Goal: Information Seeking & Learning: Check status

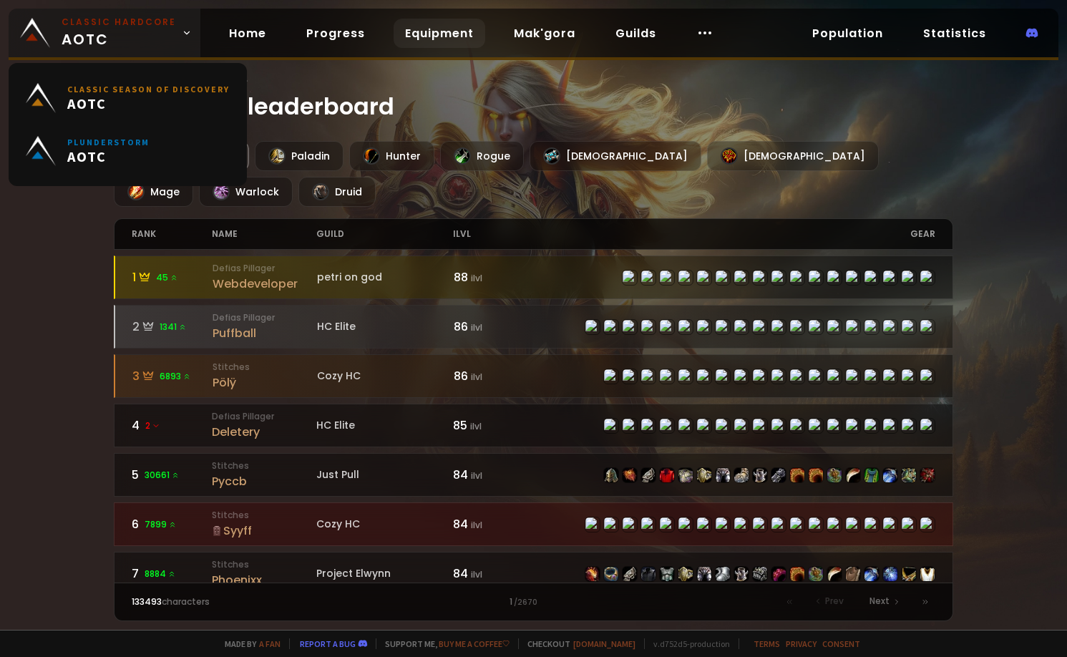
click at [84, 53] on link "Classic Hardcore AOTC" at bounding box center [105, 33] width 192 height 49
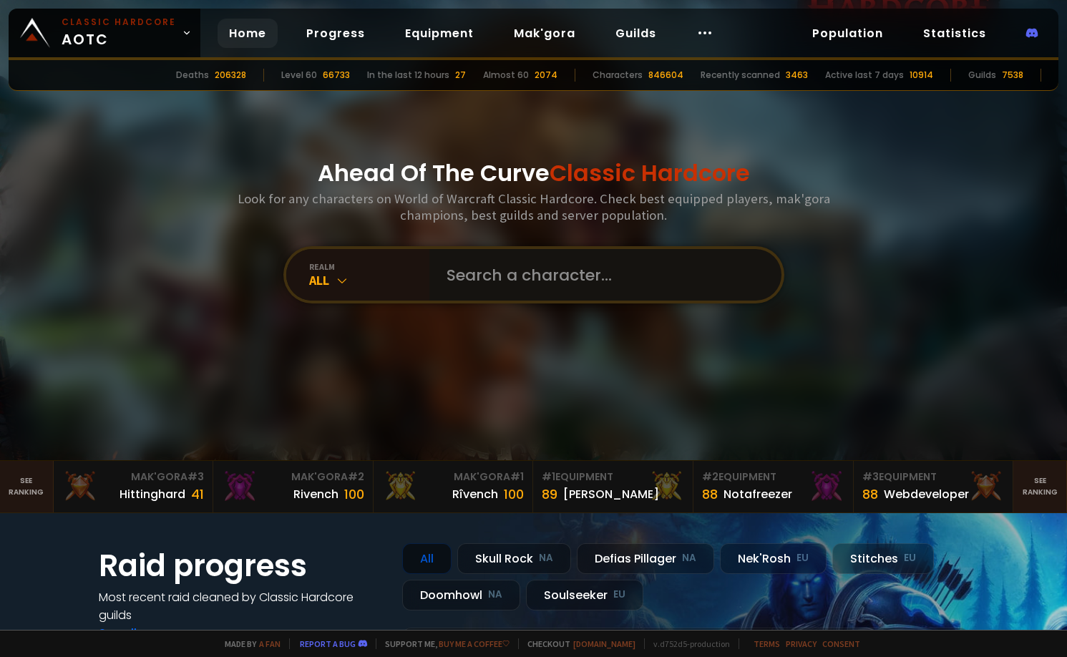
click at [531, 284] on input "text" at bounding box center [601, 275] width 326 height 52
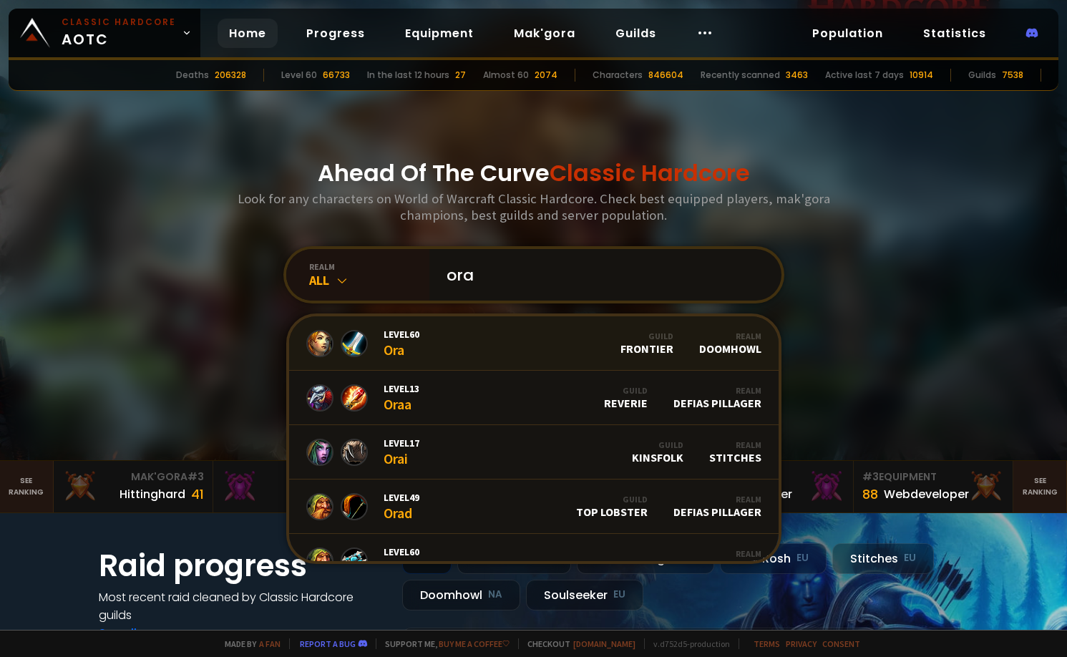
type input "ora"
click at [508, 349] on link "Level 60 Ora Guild Frontier Realm Doomhowl" at bounding box center [533, 343] width 489 height 54
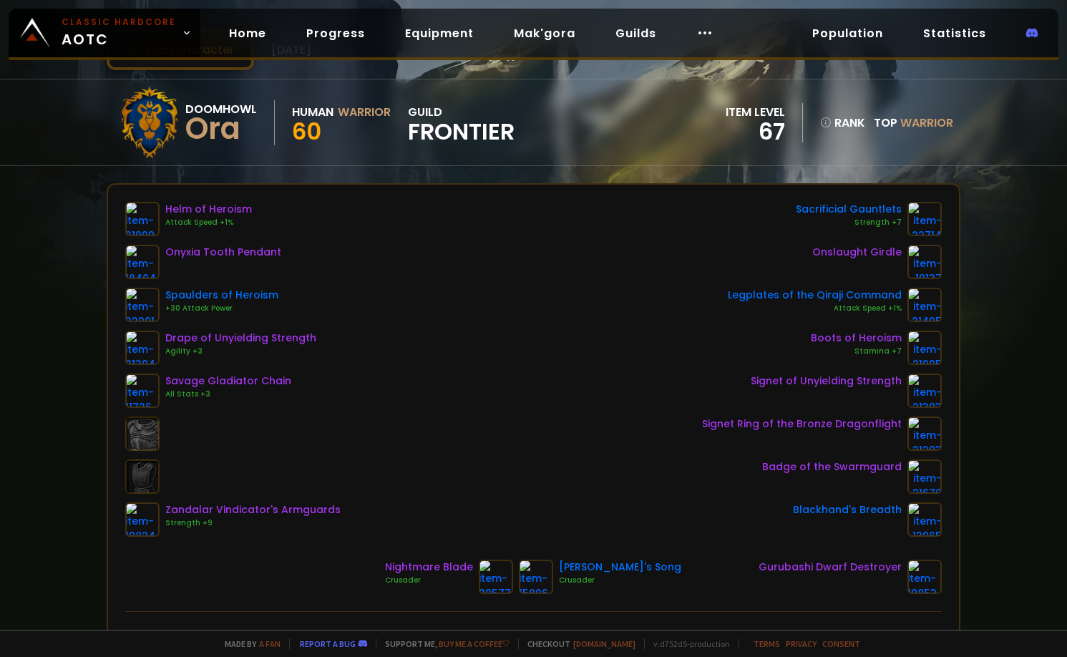
scroll to position [72, 0]
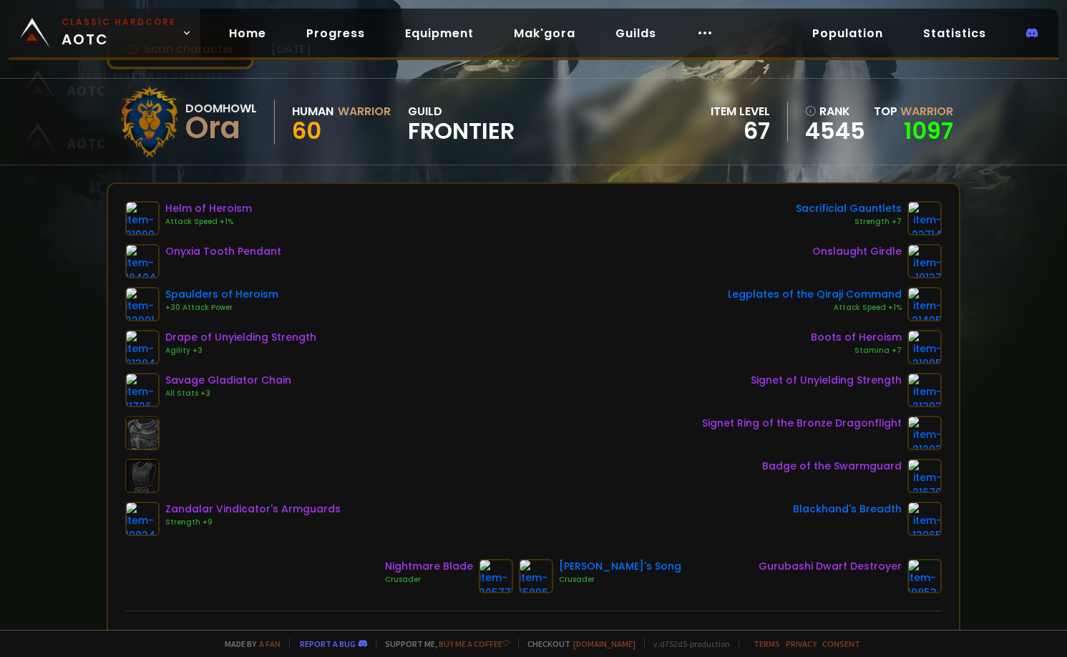
click at [98, 29] on span "Classic Hardcore AOTC" at bounding box center [119, 33] width 114 height 34
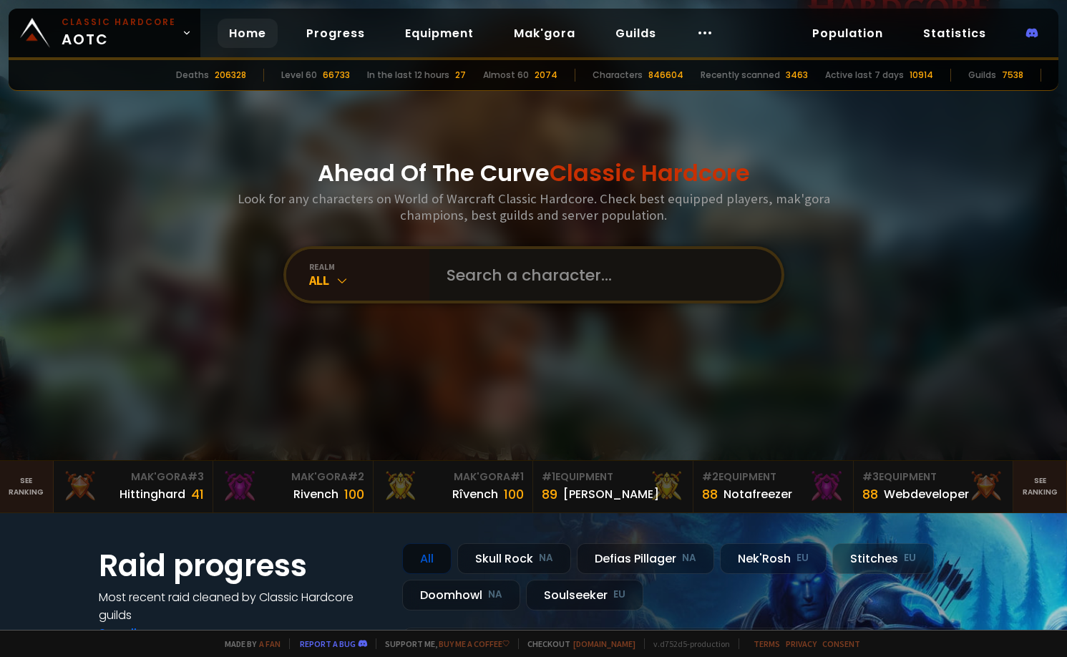
click at [522, 273] on input "text" at bounding box center [601, 275] width 326 height 52
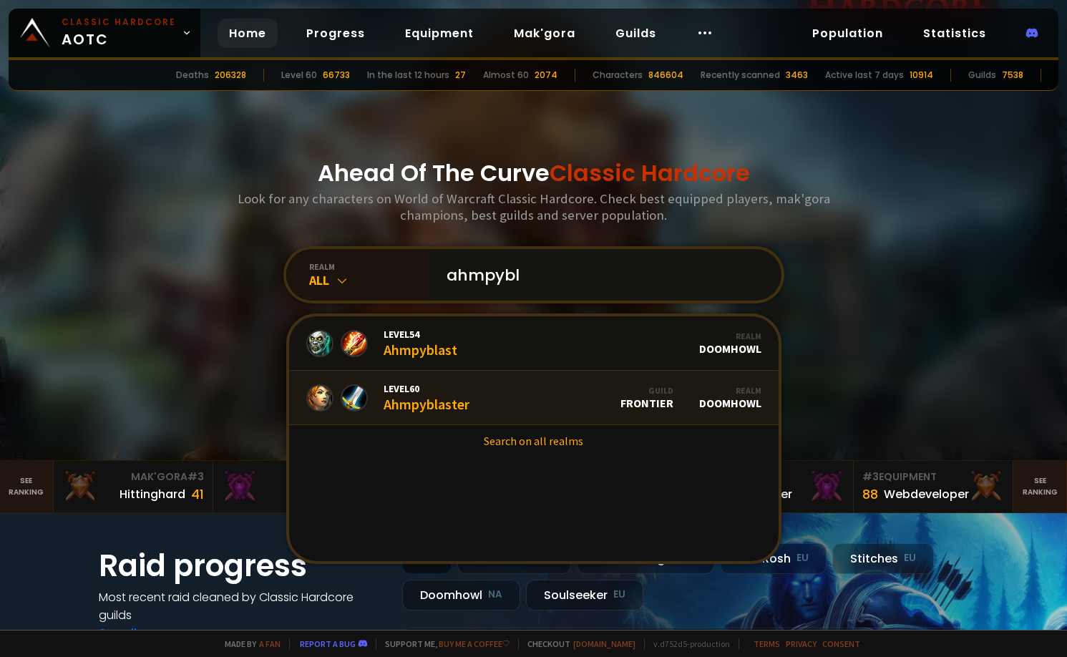
type input "ahmpybl"
click at [448, 396] on div "Level 60 Ahmpyblaster" at bounding box center [427, 397] width 86 height 31
